Goal: Use online tool/utility: Utilize a website feature to perform a specific function

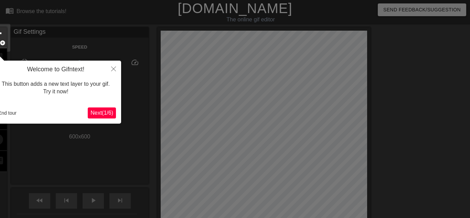
scroll to position [17, 0]
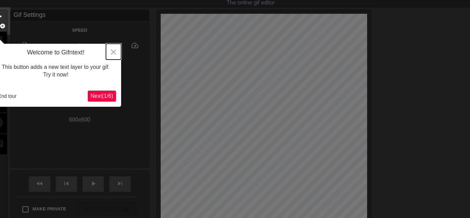
click at [110, 51] on button "Close" at bounding box center [113, 52] width 15 height 16
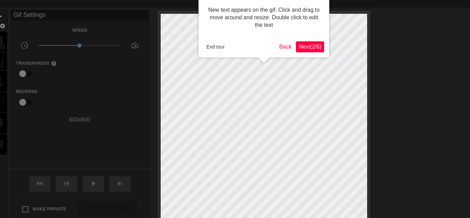
scroll to position [0, 0]
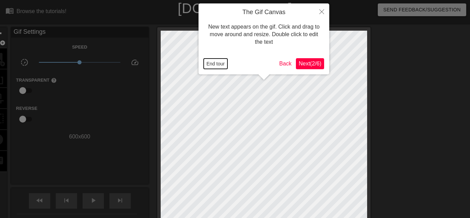
click at [205, 63] on button "End tour" at bounding box center [216, 63] width 24 height 10
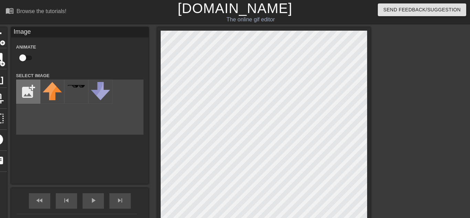
click at [28, 85] on input "file" at bounding box center [28, 91] width 23 height 23
type input "C:\fakepath\imageedit_4_6391573706.jpg"
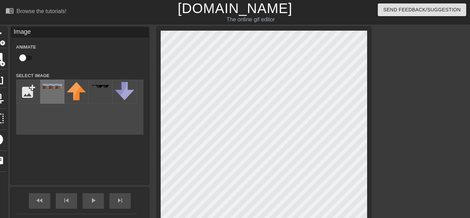
click at [56, 96] on div at bounding box center [52, 91] width 24 height 24
click at [40, 63] on div "title add_circle image add_circle crop photo_size_select_large help keyboard Im…" at bounding box center [179, 135] width 382 height 217
click at [22, 59] on input "checkbox" at bounding box center [22, 57] width 39 height 13
checkbox input "true"
click at [118, 195] on div "skip_next" at bounding box center [119, 200] width 21 height 15
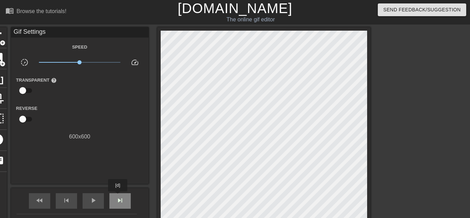
click at [118, 196] on span "skip_next" at bounding box center [120, 200] width 8 height 8
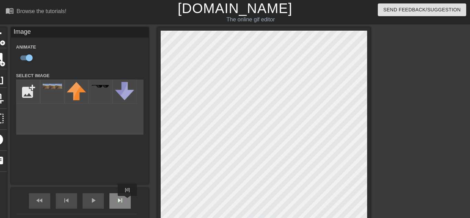
click at [127, 201] on div "skip_next" at bounding box center [119, 200] width 21 height 15
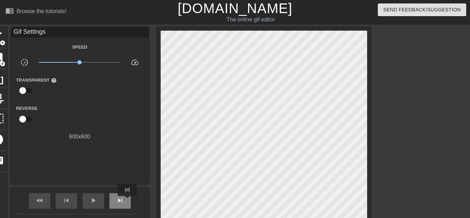
click at [127, 201] on div "skip_next" at bounding box center [119, 200] width 21 height 15
click at [98, 203] on div "play_arrow" at bounding box center [93, 200] width 21 height 15
